Goal: Check status

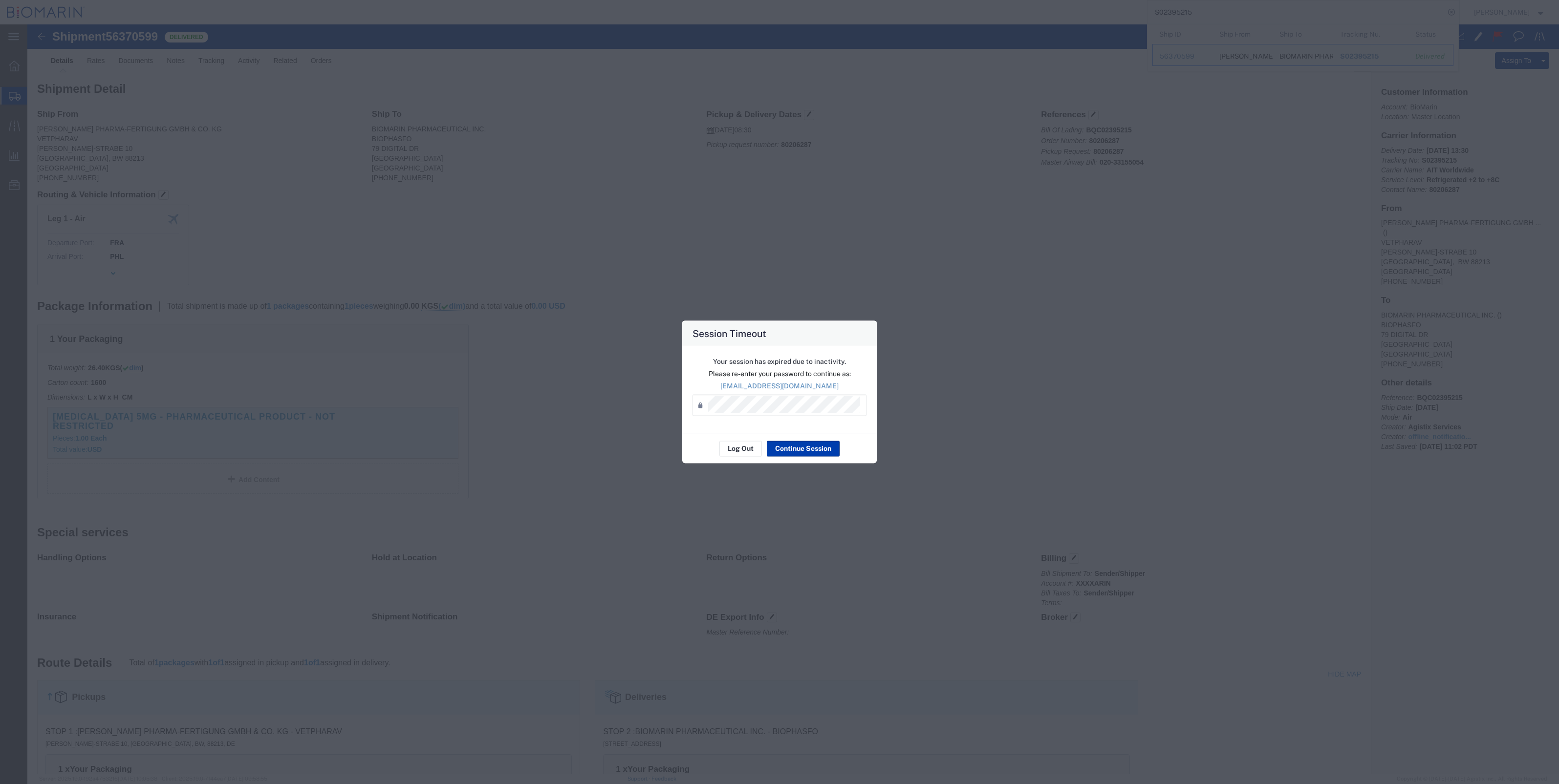
click at [784, 454] on button "Continue Session" at bounding box center [804, 448] width 73 height 16
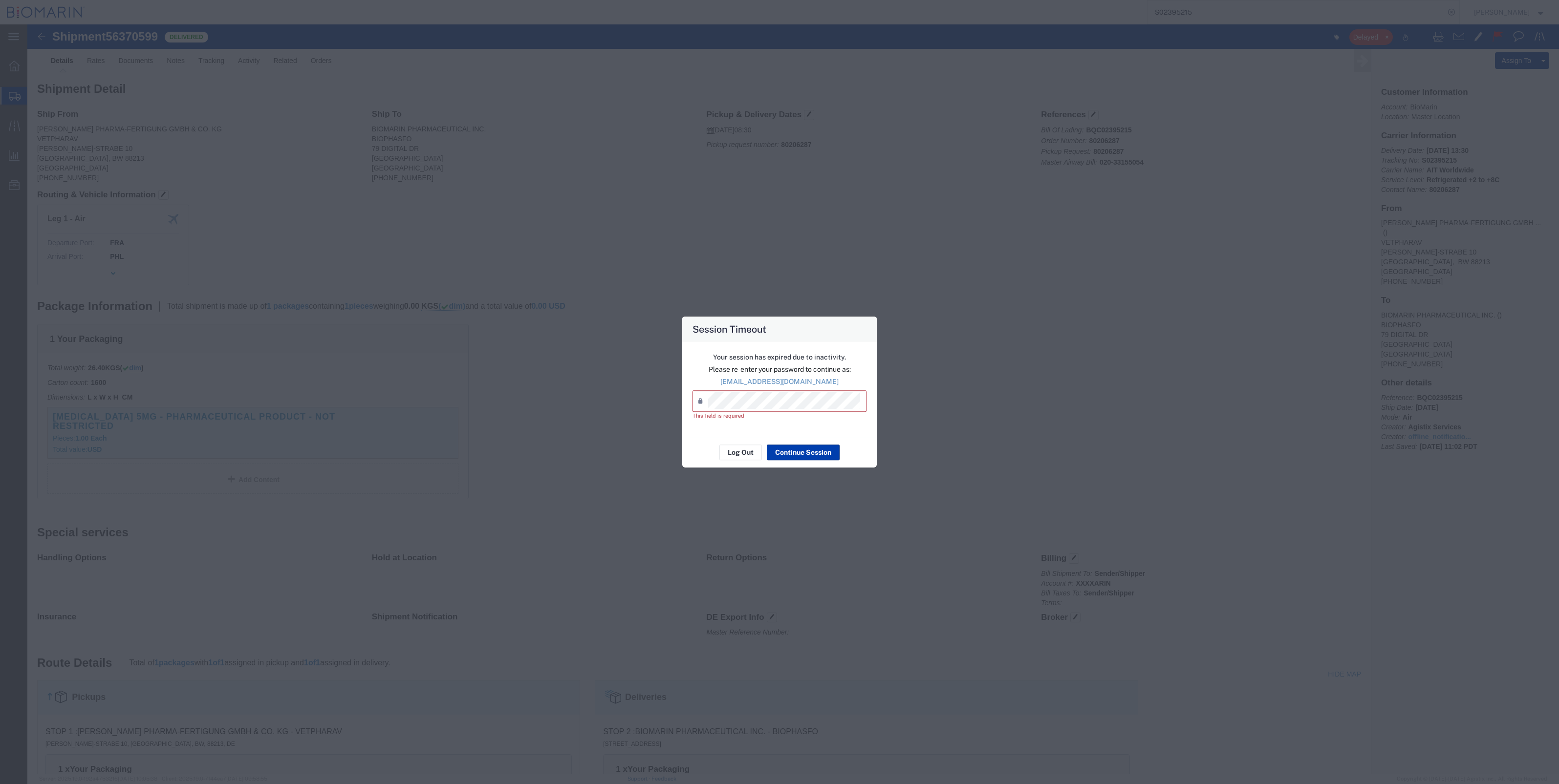
click at [784, 451] on button "Continue Session" at bounding box center [804, 451] width 73 height 16
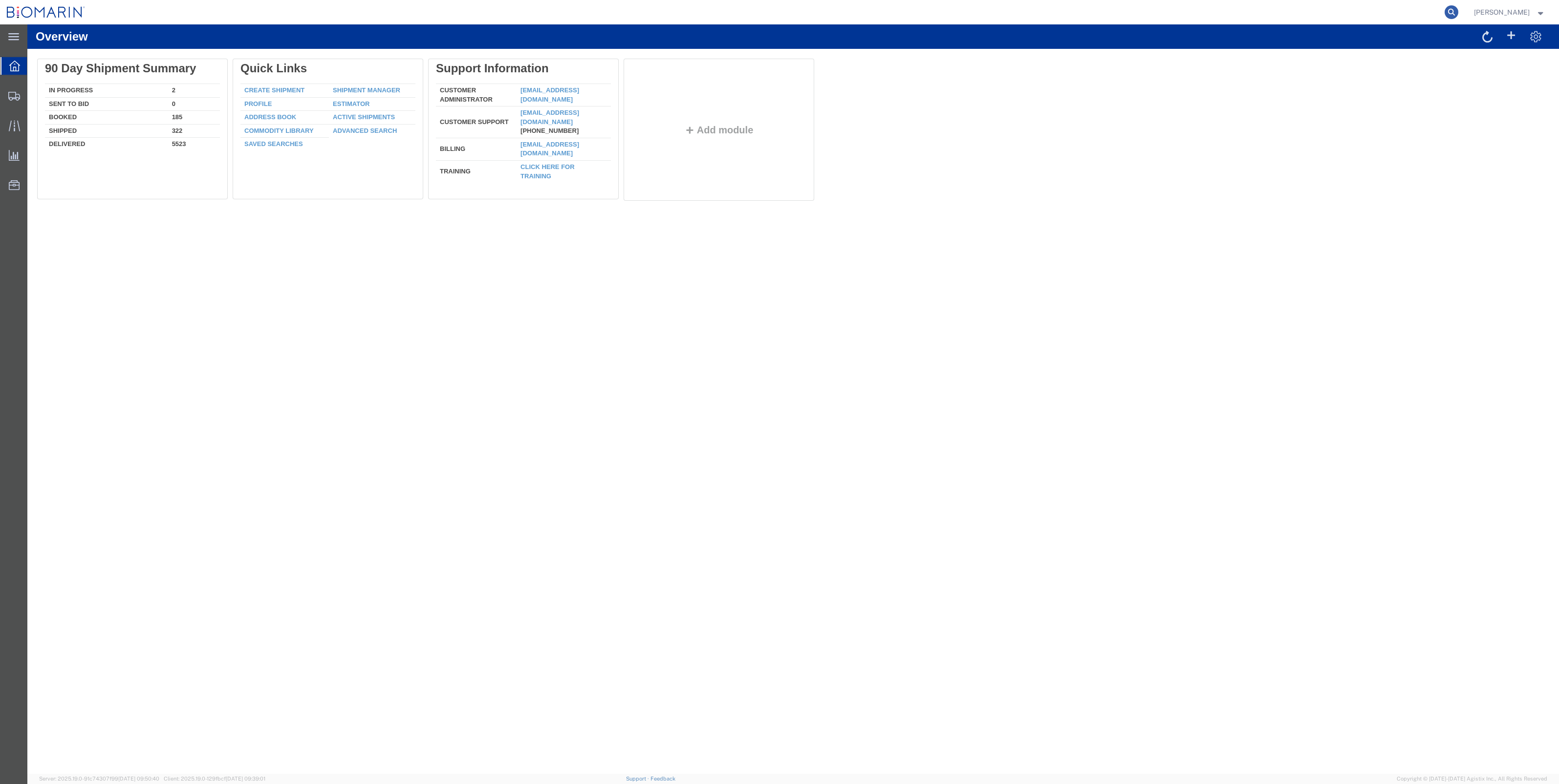
click at [1458, 16] on icon at bounding box center [1451, 12] width 13 height 13
paste input "RITM039152"
type input "RITM039152"
